Goal: Task Accomplishment & Management: Complete application form

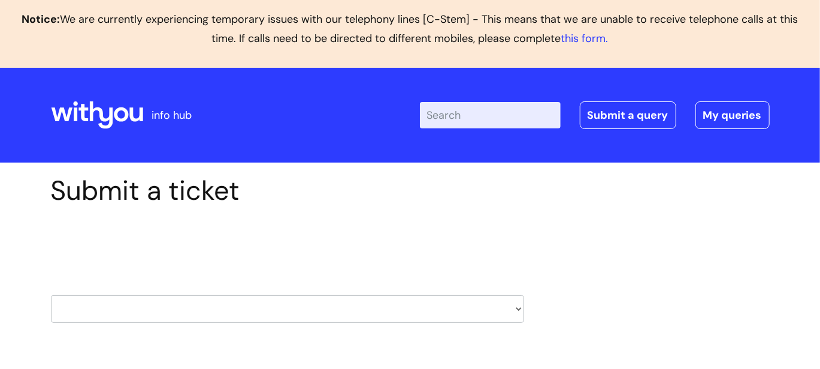
click at [536, 201] on div "Submit a ticket Select issue type HR / People IT and Support Clinical Drug Aler…" at bounding box center [410, 267] width 737 height 186
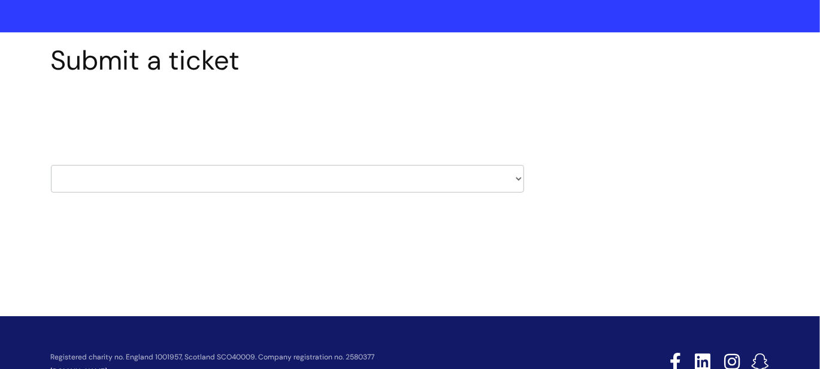
scroll to position [131, 0]
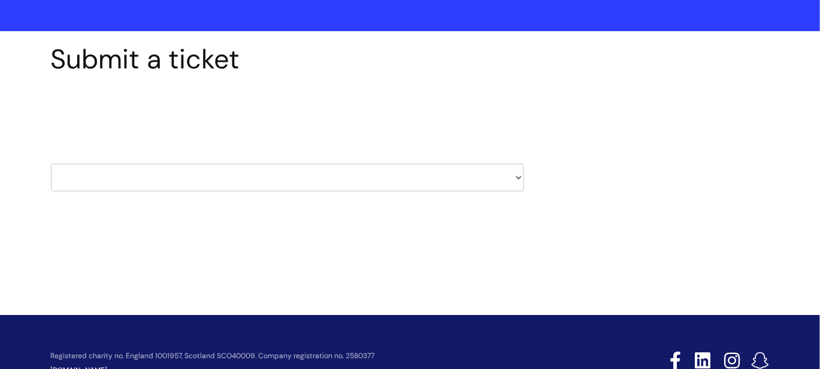
click at [516, 176] on select "HR / People IT and Support Clinical Drug Alerts Finance Accounts Data Support T…" at bounding box center [287, 178] width 473 height 28
select select "learning_and_development"
click at [51, 164] on select "HR / People IT and Support Clinical Drug Alerts Finance Accounts Data Support T…" at bounding box center [287, 178] width 473 height 28
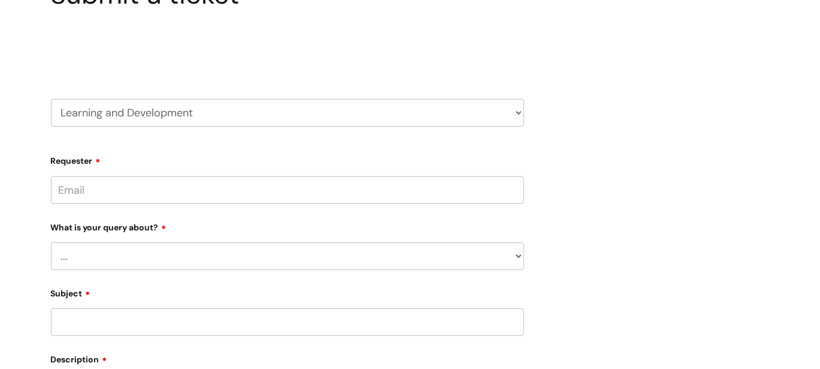
scroll to position [197, 0]
click at [204, 194] on input "Requester" at bounding box center [287, 190] width 473 height 28
type input "m"
type input "mark.fairhurst@wearewithyou.org.uk"
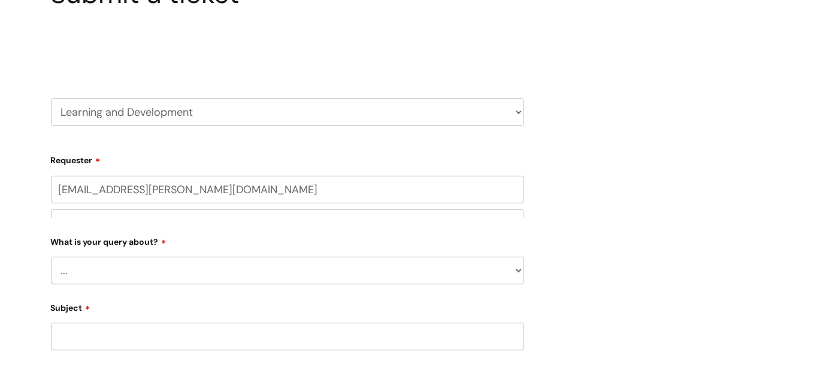
click at [165, 246] on div "What is your query about? ... Question about a training course or session booki…" at bounding box center [287, 257] width 473 height 53
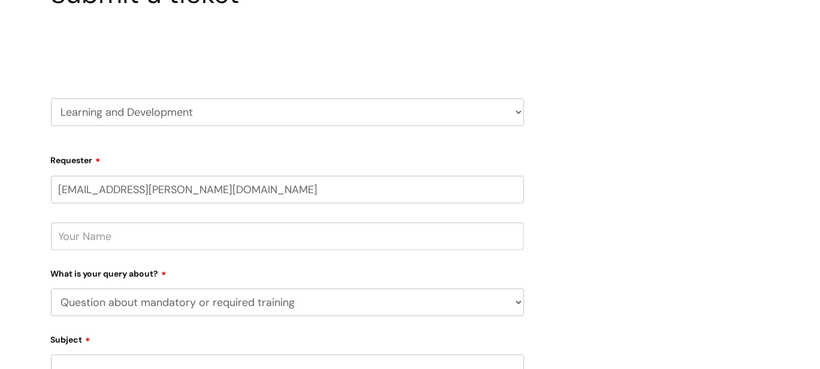
click at [51, 288] on select "... Question about a training course or session booking Ask about apprenticeshi…" at bounding box center [287, 302] width 473 height 28
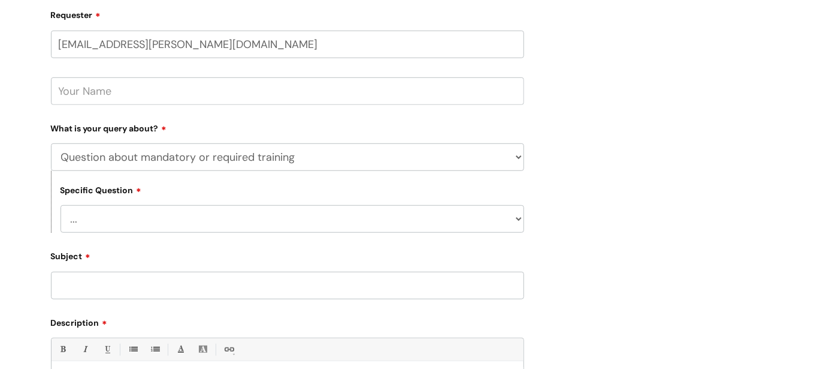
scroll to position [368, 0]
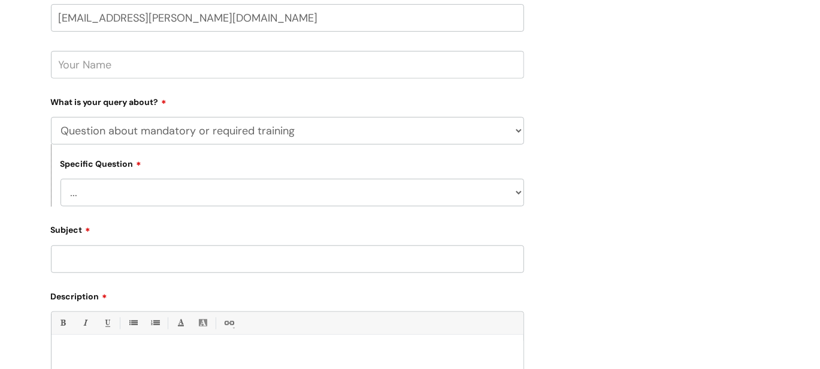
click at [395, 134] on select "... Question about a training course or session booking Ask about apprenticeshi…" at bounding box center [287, 131] width 473 height 28
select select "Question about a training course or session booking"
click at [51, 117] on select "... Question about a training course or session booking Ask about apprenticeshi…" at bounding box center [287, 131] width 473 height 28
click at [168, 200] on select "... Training booking request Training dates/timetable Enquiry about a topic or …" at bounding box center [293, 193] width 464 height 28
select select "Attendance query"
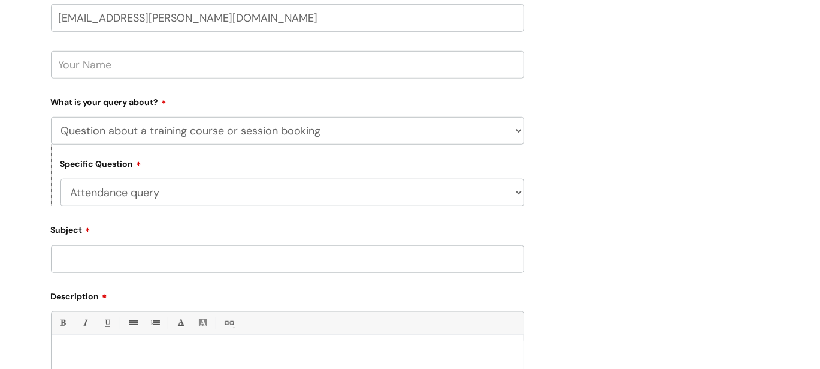
click at [61, 179] on select "... Training booking request Training dates/timetable Enquiry about a topic or …" at bounding box center [293, 193] width 464 height 28
click at [119, 259] on input "Subject" at bounding box center [287, 259] width 473 height 28
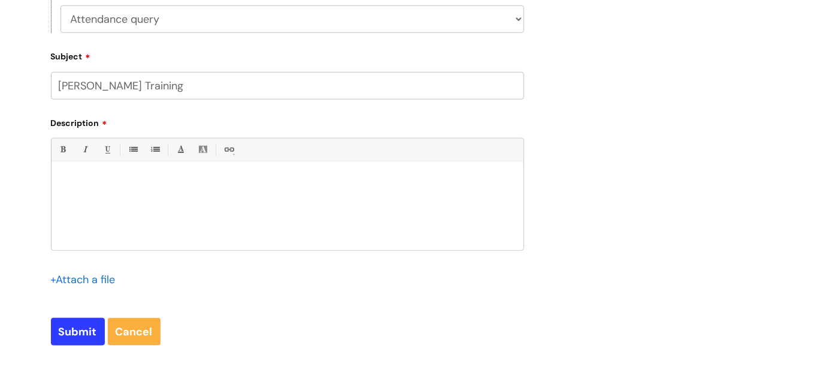
scroll to position [541, 0]
type input "Oliver McGowan Training"
click at [99, 183] on p at bounding box center [288, 181] width 454 height 11
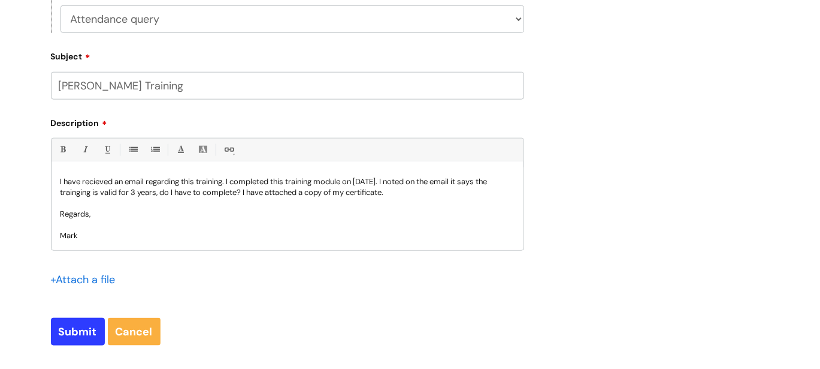
click at [78, 283] on input "file" at bounding box center [81, 278] width 60 height 15
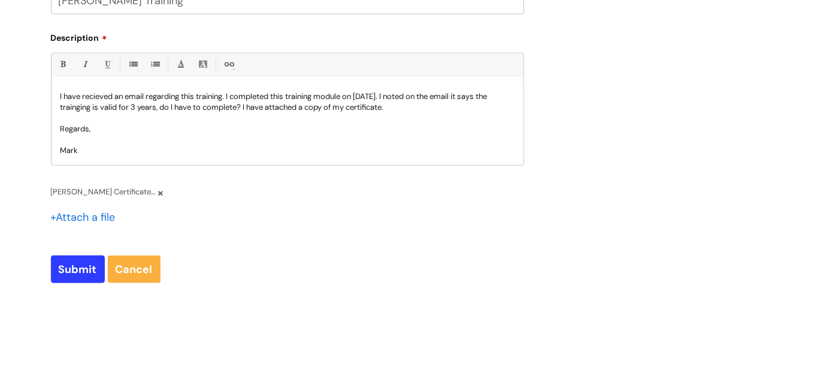
scroll to position [629, 0]
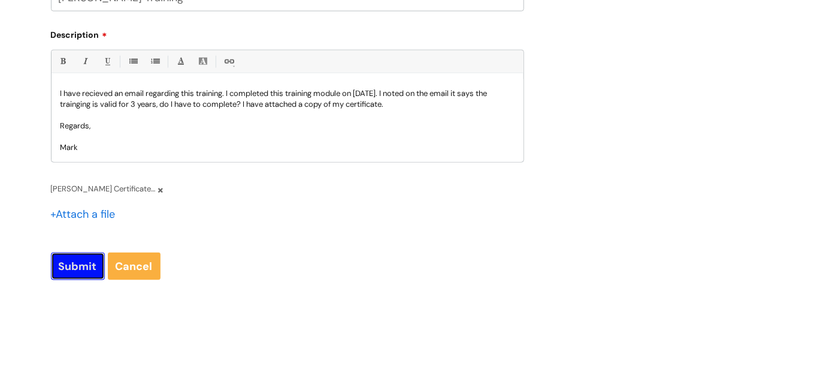
click at [86, 263] on input "Submit" at bounding box center [78, 266] width 54 height 28
type input "Please Wait..."
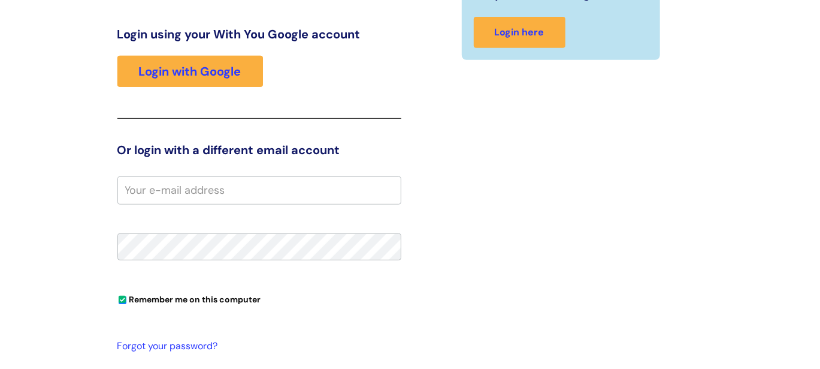
scroll to position [255, 0]
click at [168, 187] on input "email" at bounding box center [259, 191] width 284 height 28
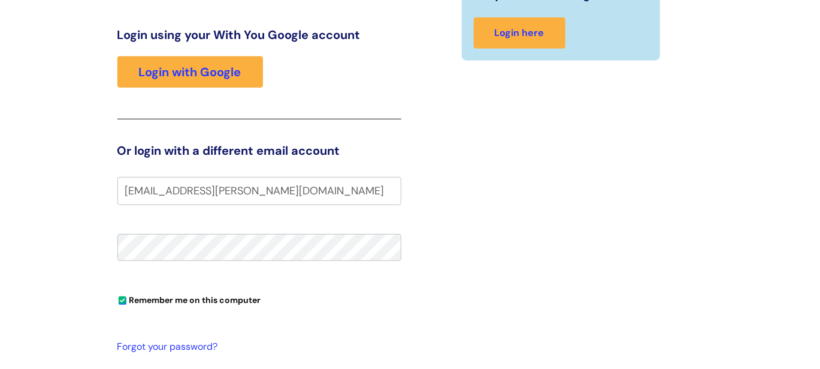
type input "[EMAIL_ADDRESS][PERSON_NAME][DOMAIN_NAME]"
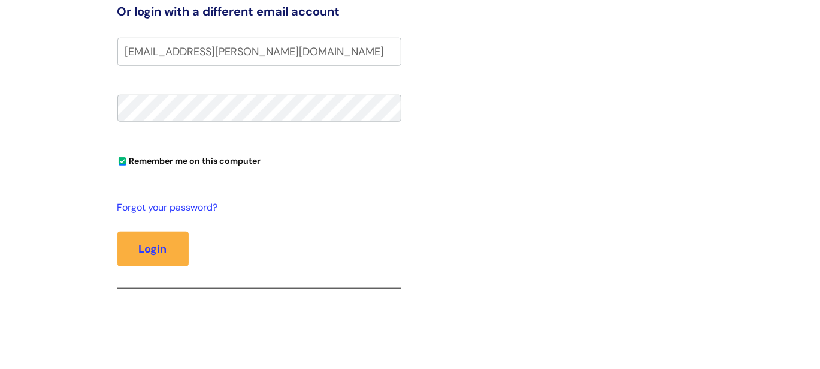
scroll to position [394, 0]
click at [153, 247] on button "Login" at bounding box center [152, 249] width 71 height 35
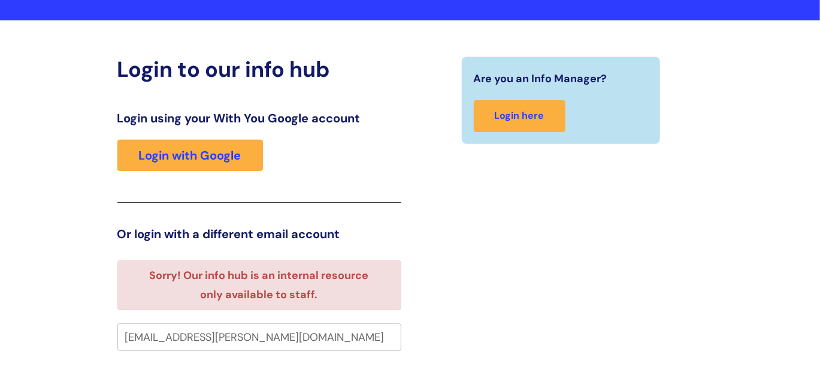
scroll to position [142, 0]
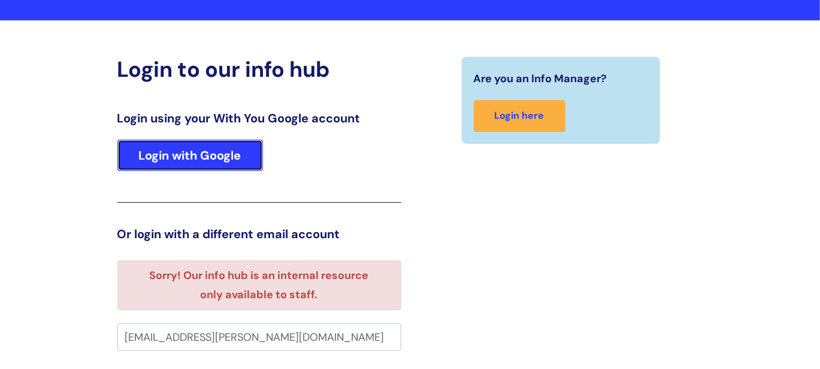
click at [201, 146] on link "Login with Google" at bounding box center [190, 155] width 146 height 31
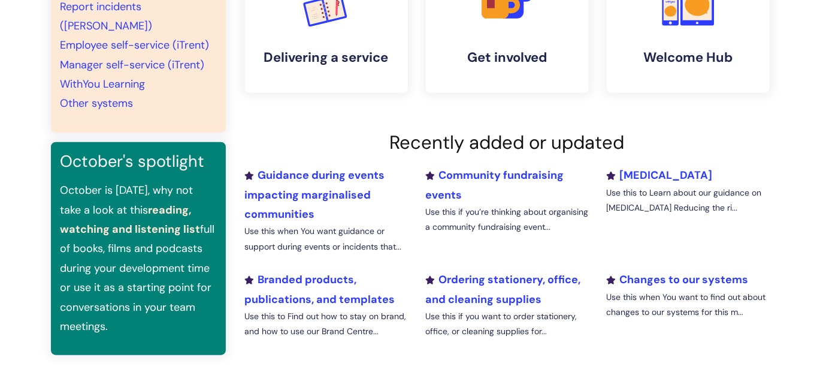
scroll to position [375, 0]
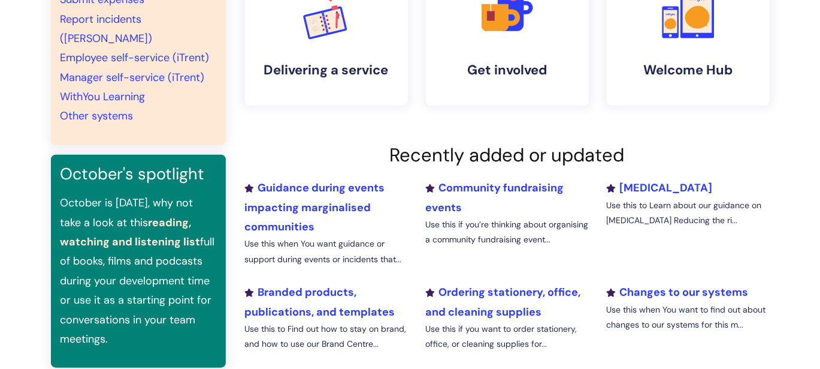
click at [278, 150] on h2 "Recently added or updated" at bounding box center [507, 155] width 525 height 22
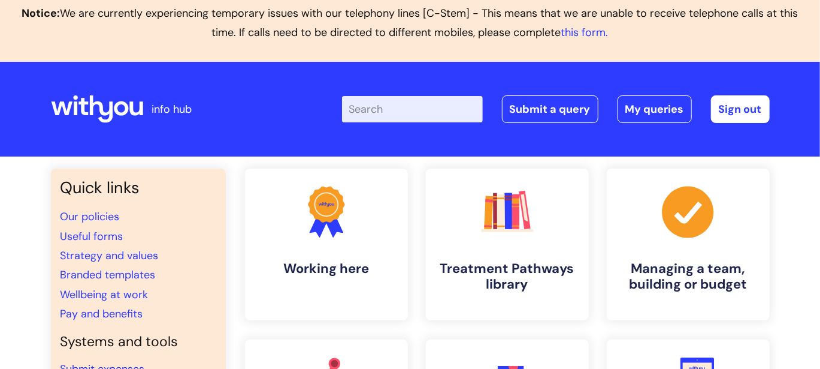
scroll to position [0, 0]
